Goal: Task Accomplishment & Management: Manage account settings

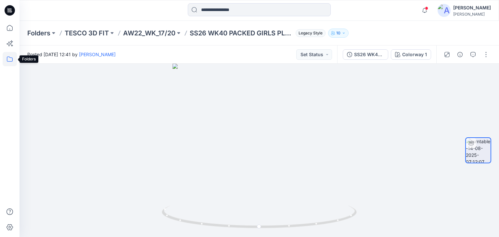
click at [13, 61] on icon at bounding box center [10, 59] width 14 height 14
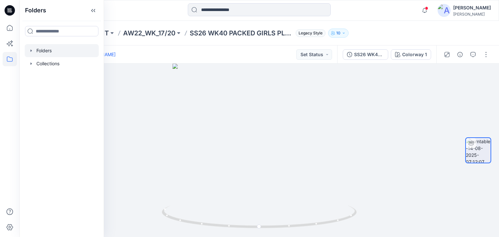
click at [44, 47] on div at bounding box center [62, 50] width 74 height 13
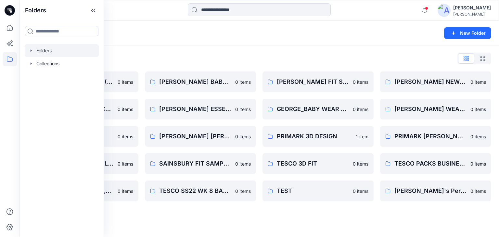
click at [148, 36] on div "Folders" at bounding box center [233, 33] width 413 height 9
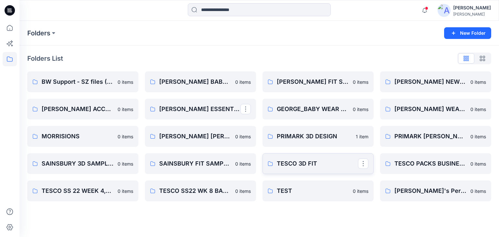
click at [309, 165] on p "TESCO 3D FIT" at bounding box center [317, 163] width 81 height 9
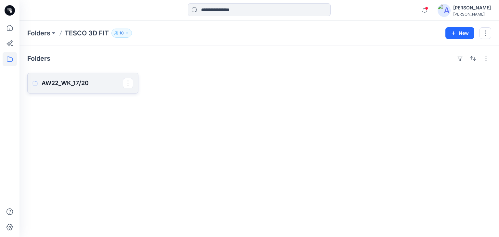
click at [75, 82] on p "AW22_WK_17/20" at bounding box center [82, 83] width 81 height 9
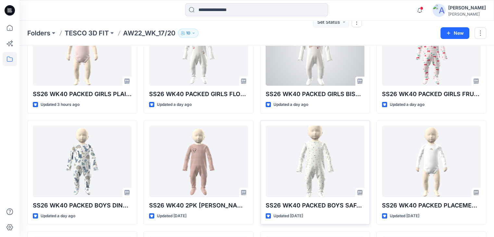
scroll to position [65, 0]
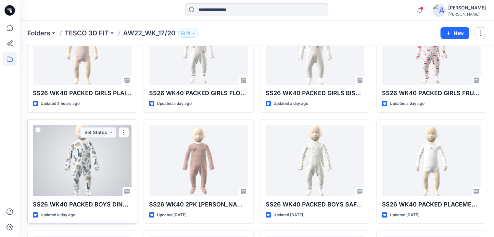
click at [89, 163] on div at bounding box center [82, 160] width 99 height 71
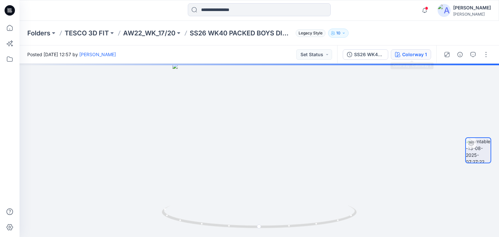
click at [412, 58] on div "Colorway 1" at bounding box center [414, 54] width 25 height 7
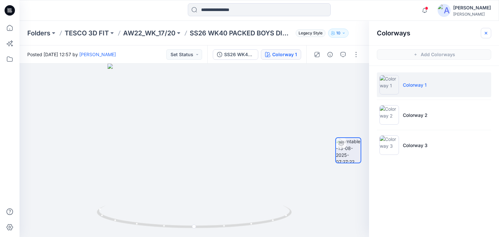
click at [486, 35] on button "button" at bounding box center [486, 33] width 10 height 10
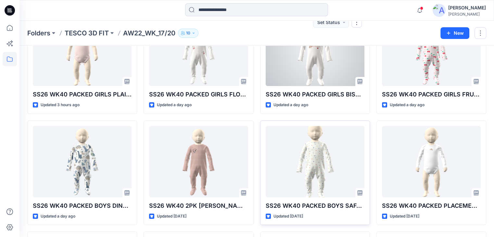
scroll to position [65, 0]
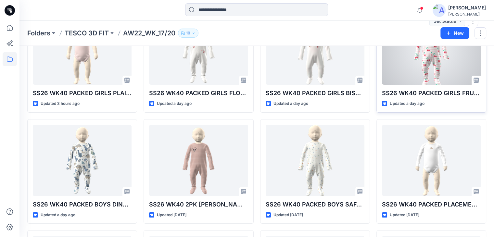
click at [457, 64] on div at bounding box center [431, 48] width 99 height 71
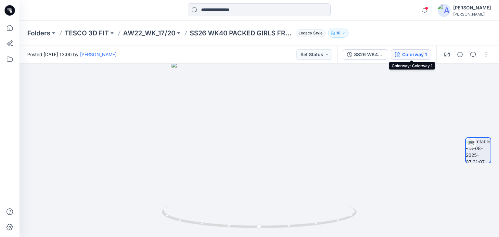
click at [410, 51] on div "Colorway 1" at bounding box center [414, 54] width 25 height 7
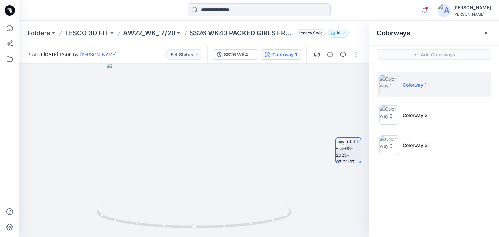
click at [390, 9] on div "Notifications Your style SS26 WK40 PACKED GIRLS PLAIN 5PK BS is ready 5 new Col…" at bounding box center [258, 10] width 479 height 14
click at [488, 32] on icon "button" at bounding box center [486, 33] width 5 height 5
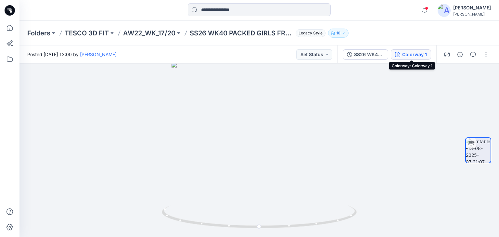
click at [417, 56] on div "Colorway 1" at bounding box center [414, 54] width 25 height 7
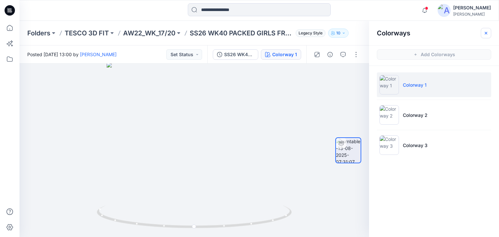
click at [485, 34] on icon "button" at bounding box center [486, 33] width 5 height 5
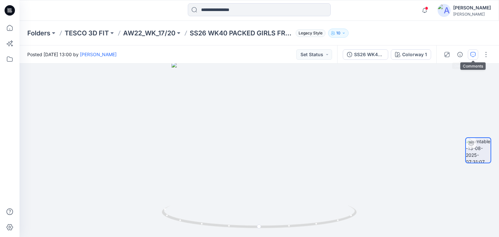
click at [473, 54] on icon "button" at bounding box center [473, 54] width 2 height 0
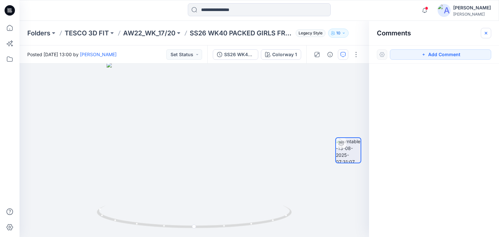
click at [488, 34] on icon "button" at bounding box center [486, 33] width 5 height 5
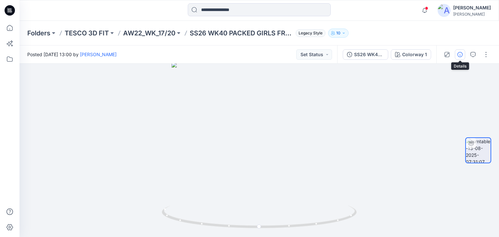
click at [462, 55] on icon "button" at bounding box center [460, 54] width 5 height 5
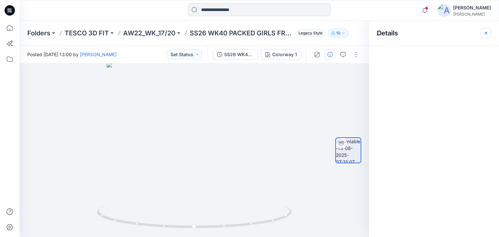
click at [485, 36] on button "button" at bounding box center [486, 33] width 10 height 10
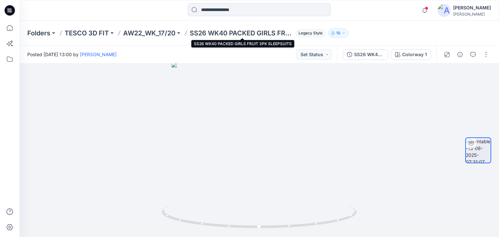
click at [220, 32] on p "SS26 WK40 PACKED GIRLS FRUIT 3PK SLEEPSUITS" at bounding box center [241, 33] width 103 height 9
click at [487, 57] on button "button" at bounding box center [486, 54] width 10 height 10
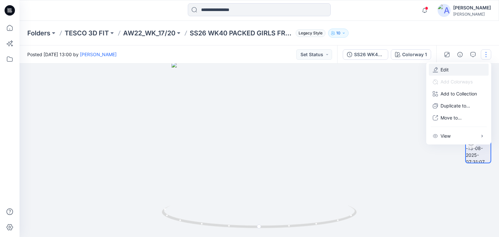
click at [450, 68] on button "Edit" at bounding box center [459, 70] width 60 height 12
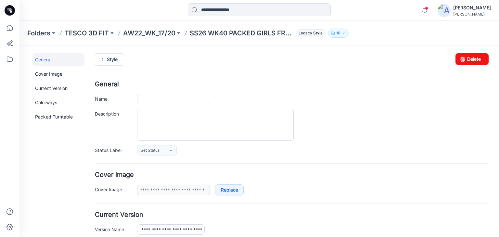
type input "**********"
drag, startPoint x: 140, startPoint y: 99, endPoint x: 255, endPoint y: 97, distance: 114.4
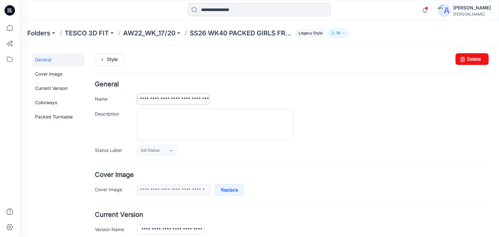
click at [255, 97] on div "**********" at bounding box center [313, 99] width 352 height 10
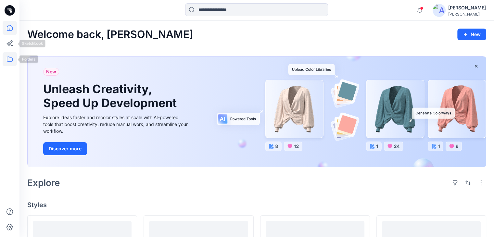
click at [6, 57] on icon at bounding box center [10, 59] width 14 height 14
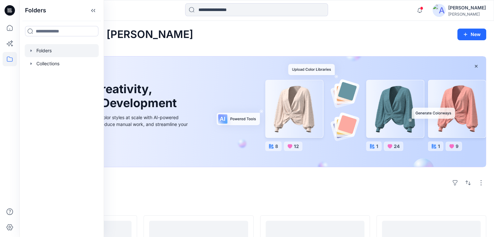
click at [51, 47] on div at bounding box center [62, 50] width 74 height 13
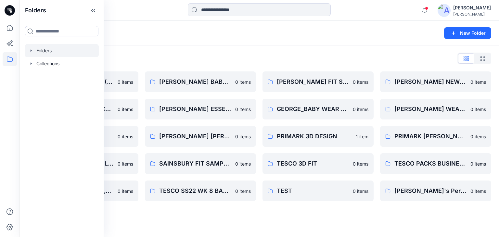
click at [146, 12] on div at bounding box center [259, 10] width 240 height 14
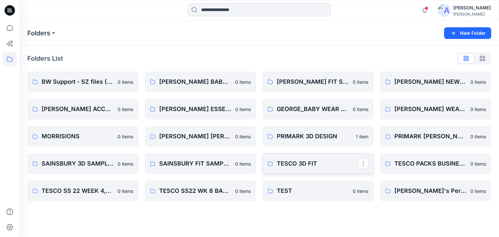
click at [298, 163] on p "TESCO 3D FIT" at bounding box center [317, 163] width 81 height 9
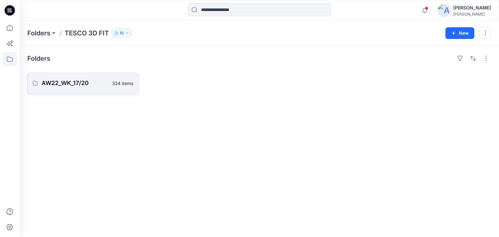
click at [62, 87] on p "AW22_WK_17/20" at bounding box center [75, 83] width 67 height 9
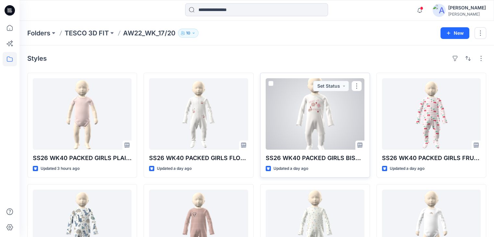
click at [331, 129] on div at bounding box center [315, 113] width 99 height 71
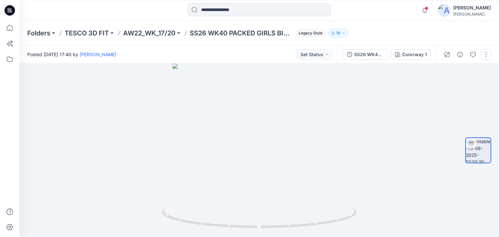
click at [484, 55] on button "button" at bounding box center [486, 54] width 10 height 10
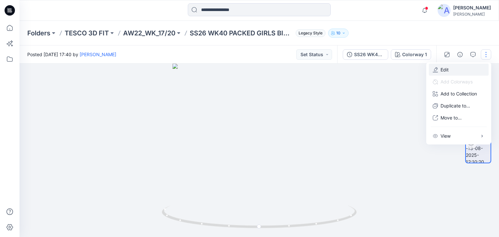
click at [457, 68] on button "Edit" at bounding box center [459, 70] width 60 height 12
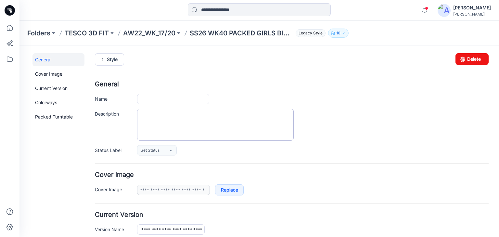
type input "**********"
drag, startPoint x: 140, startPoint y: 98, endPoint x: 264, endPoint y: 98, distance: 123.5
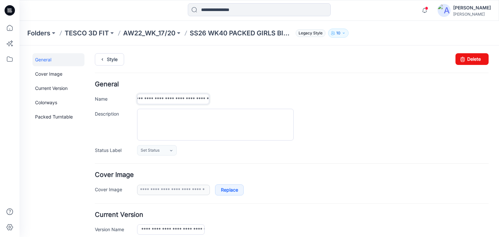
click at [264, 98] on div "**********" at bounding box center [313, 99] width 352 height 10
click at [114, 62] on link "Style" at bounding box center [109, 59] width 29 height 12
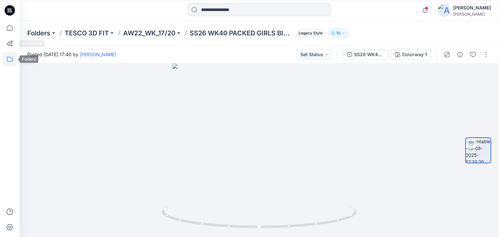
click at [4, 58] on icon at bounding box center [10, 59] width 14 height 14
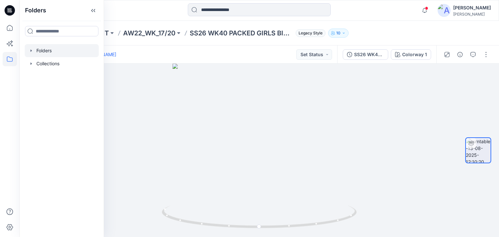
click at [38, 51] on div at bounding box center [62, 50] width 74 height 13
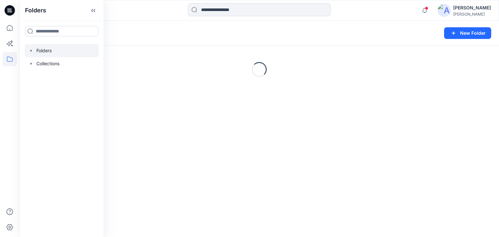
click at [146, 10] on div at bounding box center [259, 10] width 240 height 14
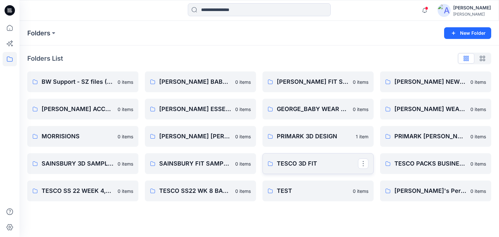
click at [315, 165] on p "TESCO 3D FIT" at bounding box center [317, 163] width 81 height 9
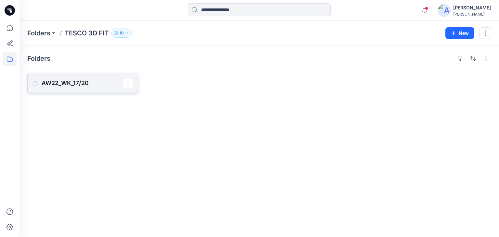
click at [78, 85] on p "AW22_WK_17/20" at bounding box center [82, 83] width 81 height 9
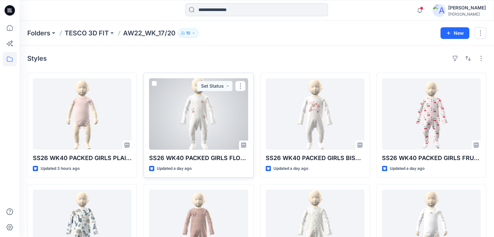
click at [213, 119] on div at bounding box center [198, 113] width 99 height 71
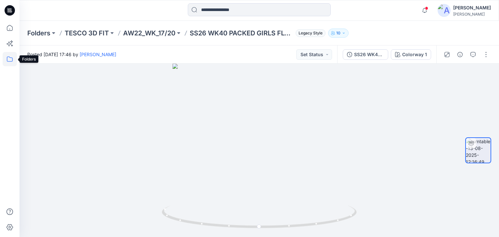
click at [11, 61] on icon at bounding box center [10, 59] width 6 height 5
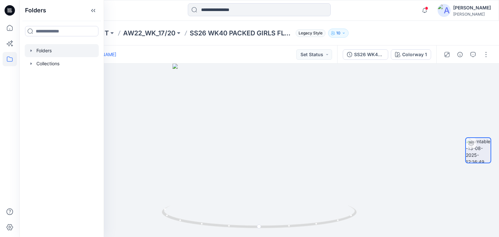
click at [45, 50] on div at bounding box center [62, 50] width 74 height 13
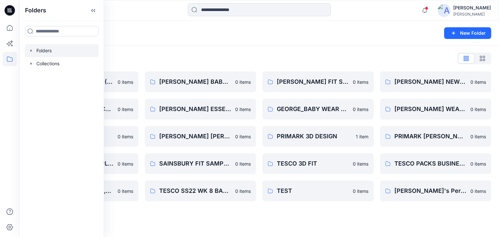
click at [324, 32] on div "Folders" at bounding box center [233, 33] width 413 height 9
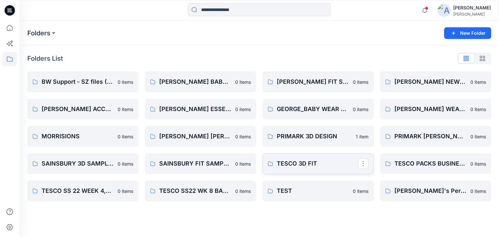
click at [284, 167] on p "TESCO 3D FIT" at bounding box center [317, 163] width 81 height 9
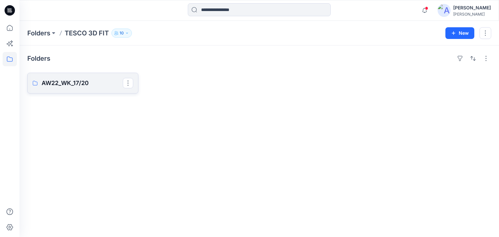
click at [80, 84] on p "AW22_WK_17/20" at bounding box center [82, 83] width 81 height 9
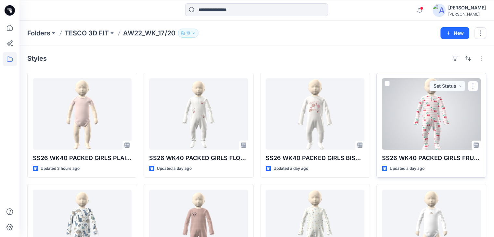
scroll to position [32, 0]
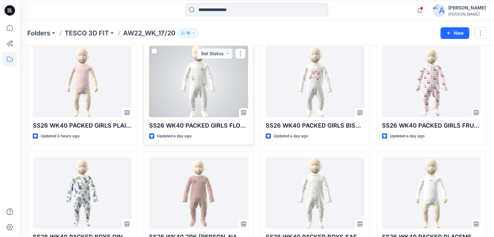
click at [214, 97] on div at bounding box center [198, 81] width 99 height 71
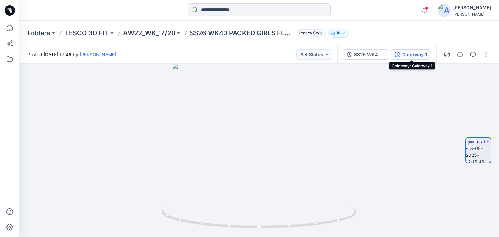
click at [409, 56] on div "Colorway 1" at bounding box center [414, 54] width 25 height 7
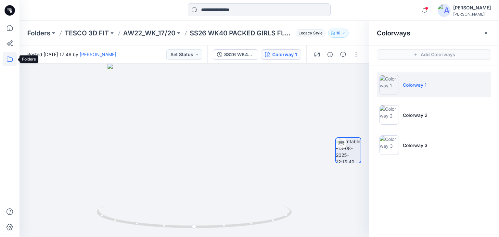
click at [8, 63] on icon at bounding box center [10, 59] width 14 height 14
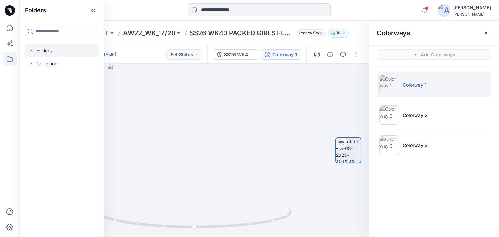
click at [42, 48] on div at bounding box center [62, 50] width 74 height 13
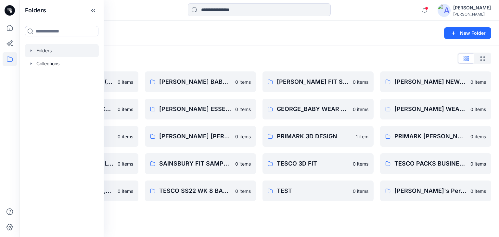
click at [279, 39] on div "Folders New Folder" at bounding box center [259, 33] width 480 height 25
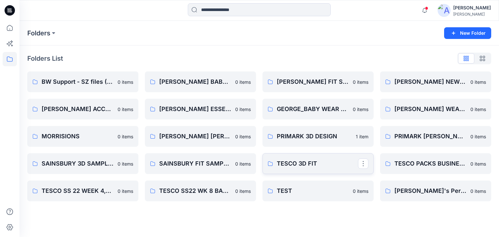
click at [304, 166] on p "TESCO 3D FIT" at bounding box center [317, 163] width 81 height 9
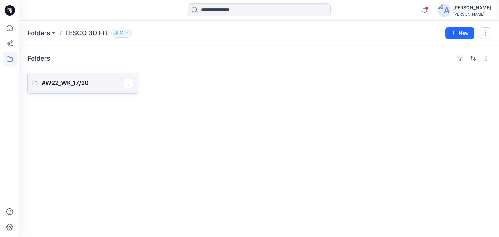
click at [69, 83] on p "AW22_WK_17/20" at bounding box center [82, 83] width 81 height 9
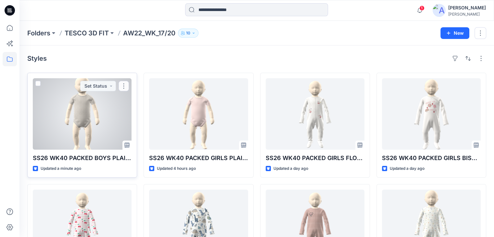
click at [93, 129] on div at bounding box center [82, 113] width 99 height 71
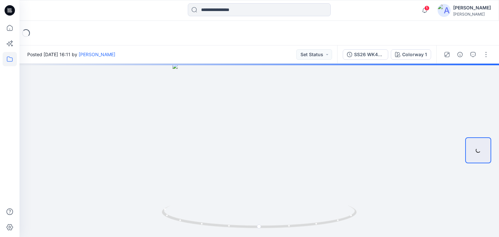
click at [13, 58] on icon at bounding box center [10, 59] width 14 height 14
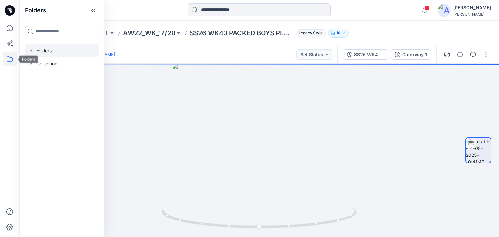
click at [38, 54] on div at bounding box center [62, 50] width 74 height 13
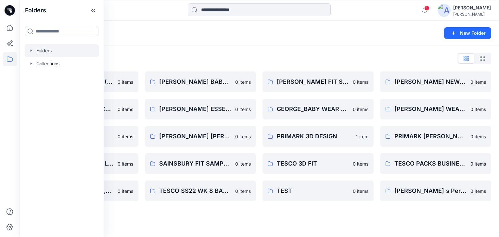
click at [180, 28] on div "Folders New Folder" at bounding box center [259, 33] width 480 height 25
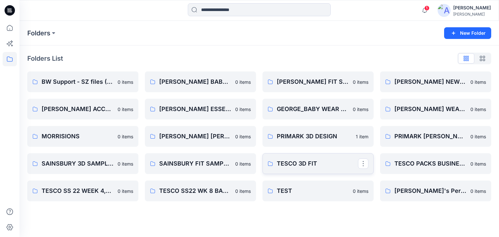
click at [315, 163] on p "TESCO 3D FIT" at bounding box center [317, 163] width 81 height 9
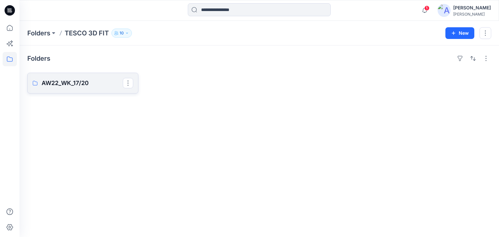
click at [67, 85] on p "AW22_WK_17/20" at bounding box center [82, 83] width 81 height 9
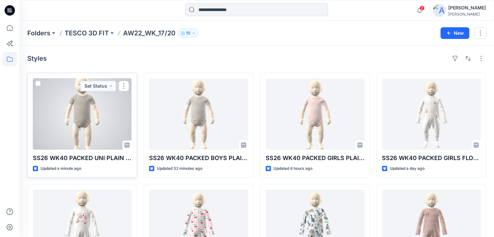
click at [61, 110] on div at bounding box center [82, 113] width 99 height 71
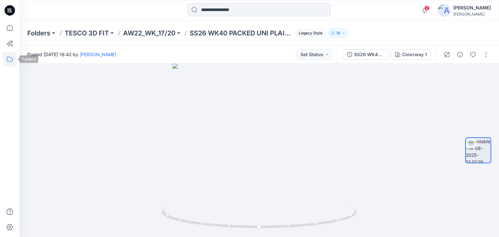
click at [12, 59] on icon at bounding box center [10, 59] width 14 height 14
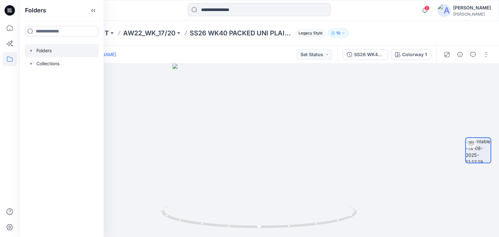
click at [53, 49] on div at bounding box center [62, 50] width 74 height 13
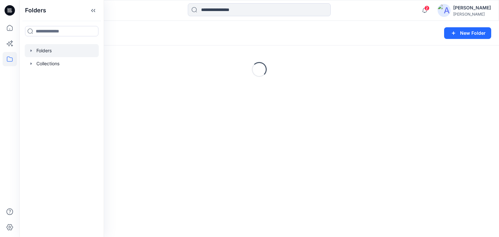
click at [130, 8] on div at bounding box center [79, 10] width 120 height 14
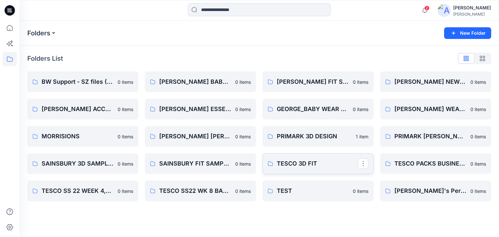
click at [284, 165] on p "TESCO 3D FIT" at bounding box center [317, 163] width 81 height 9
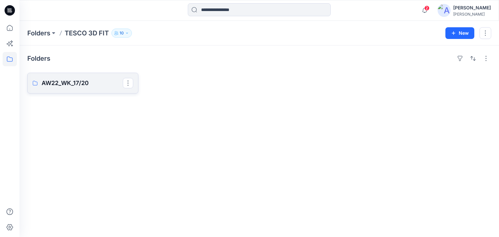
click at [92, 83] on p "AW22_WK_17/20" at bounding box center [82, 83] width 81 height 9
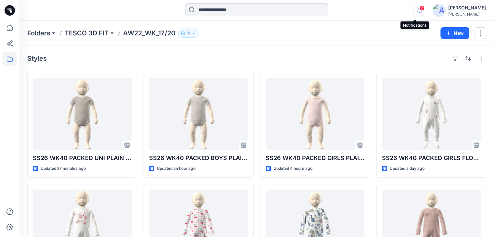
click at [414, 7] on icon "button" at bounding box center [420, 10] width 12 height 13
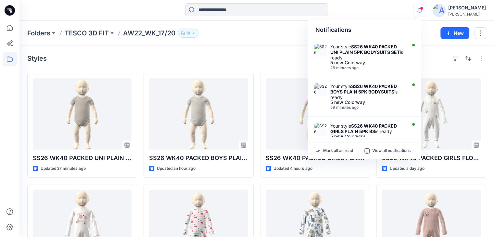
click at [352, 9] on div at bounding box center [256, 10] width 237 height 14
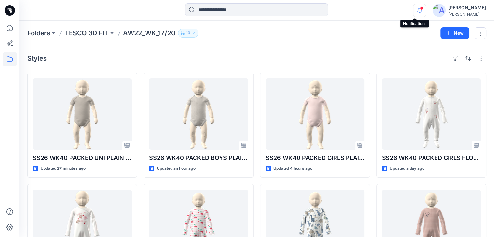
click at [414, 8] on icon "button" at bounding box center [420, 10] width 12 height 13
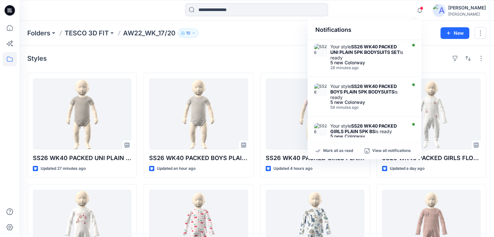
click at [266, 38] on div "Folders TESCO 3D FIT AW22_WK_17/20 10 New" at bounding box center [256, 33] width 475 height 25
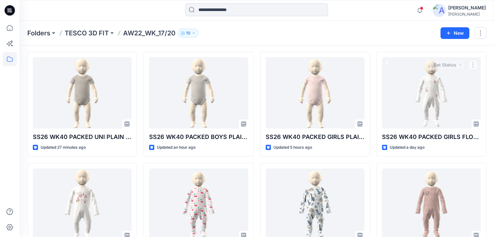
scroll to position [32, 0]
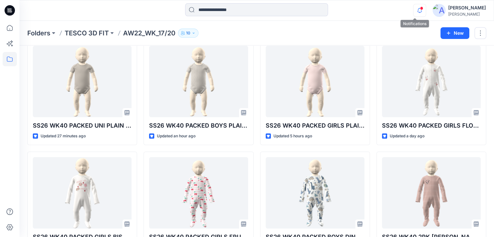
click at [415, 11] on icon "button" at bounding box center [420, 10] width 12 height 13
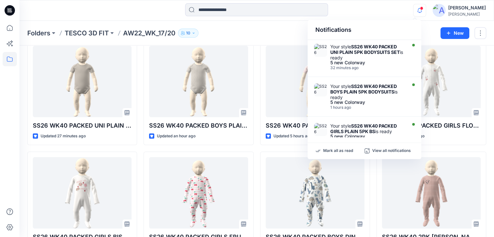
click at [349, 5] on div at bounding box center [256, 10] width 237 height 14
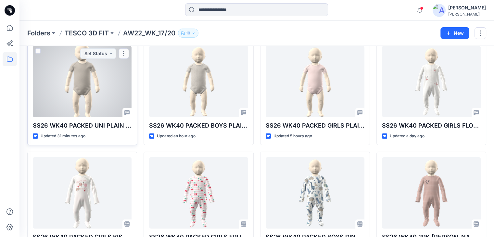
scroll to position [0, 0]
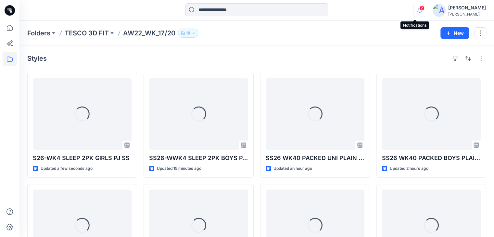
click at [417, 11] on icon "button" at bounding box center [420, 10] width 12 height 13
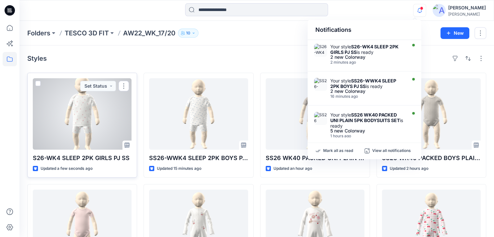
click at [107, 115] on div at bounding box center [82, 113] width 99 height 71
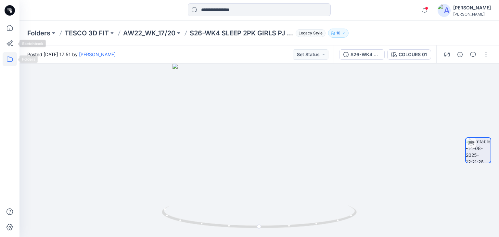
click at [5, 62] on icon at bounding box center [10, 59] width 14 height 14
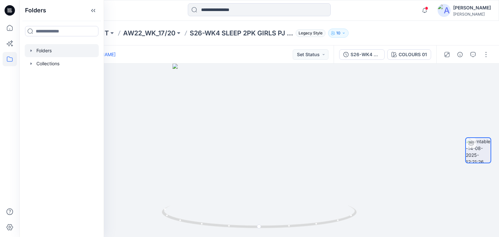
click at [36, 49] on div at bounding box center [62, 50] width 74 height 13
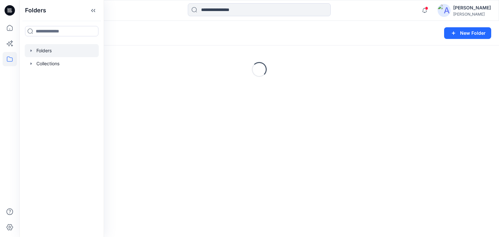
click at [151, 13] on div at bounding box center [259, 10] width 240 height 14
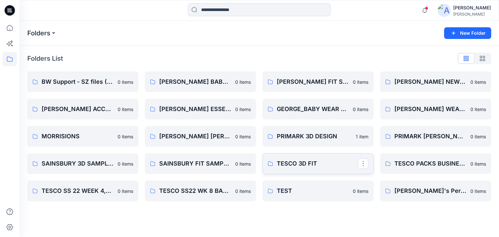
click at [293, 166] on p "TESCO 3D FIT" at bounding box center [317, 163] width 81 height 9
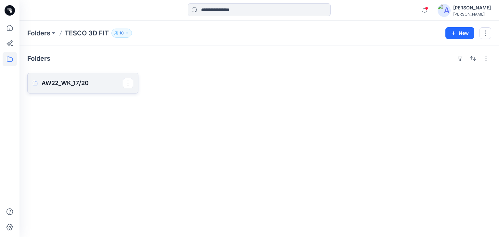
click at [69, 83] on p "AW22_WK_17/20" at bounding box center [82, 83] width 81 height 9
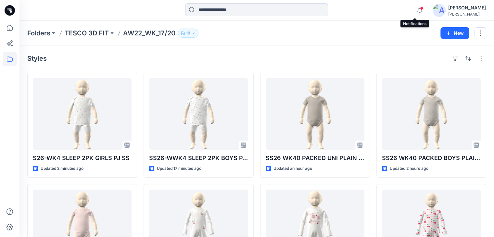
click at [420, 9] on span at bounding box center [421, 8] width 3 height 4
